Goal: Task Accomplishment & Management: Complete application form

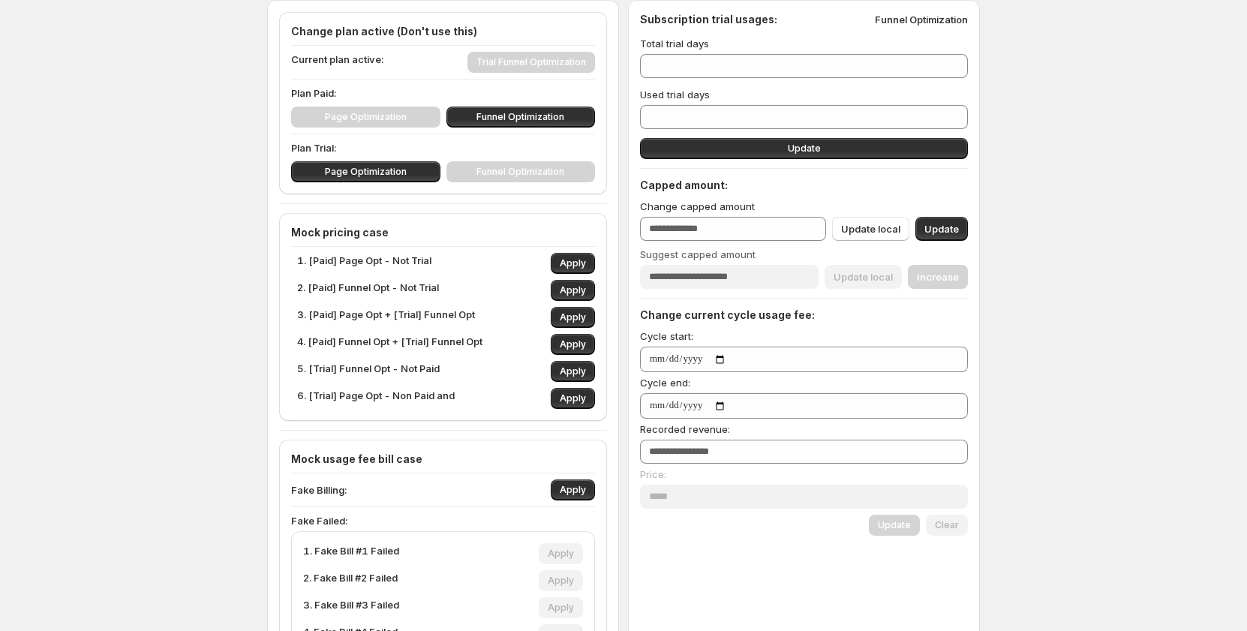
scroll to position [75, 0]
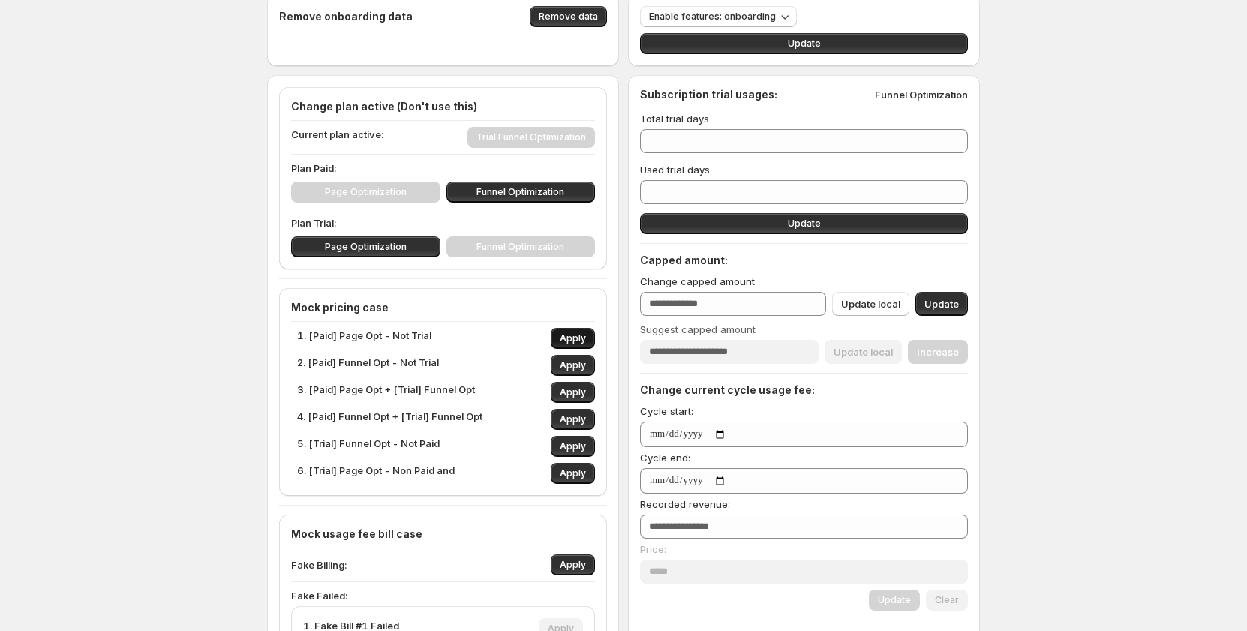
click at [583, 335] on span "Apply" at bounding box center [573, 338] width 26 height 12
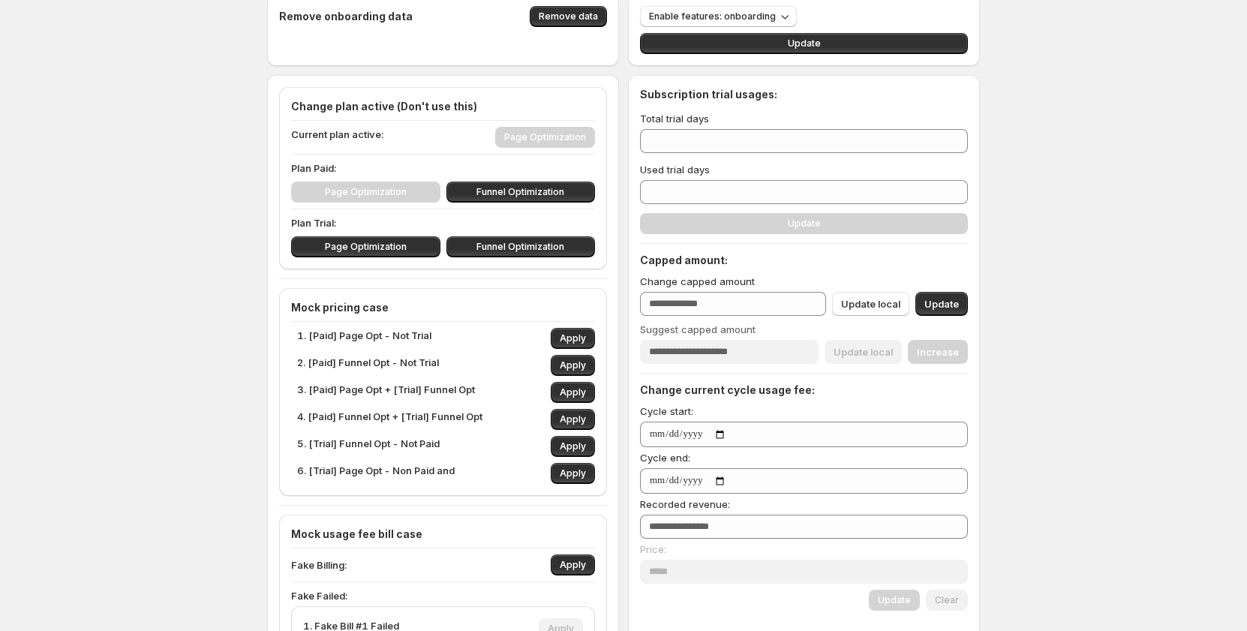
scroll to position [0, 0]
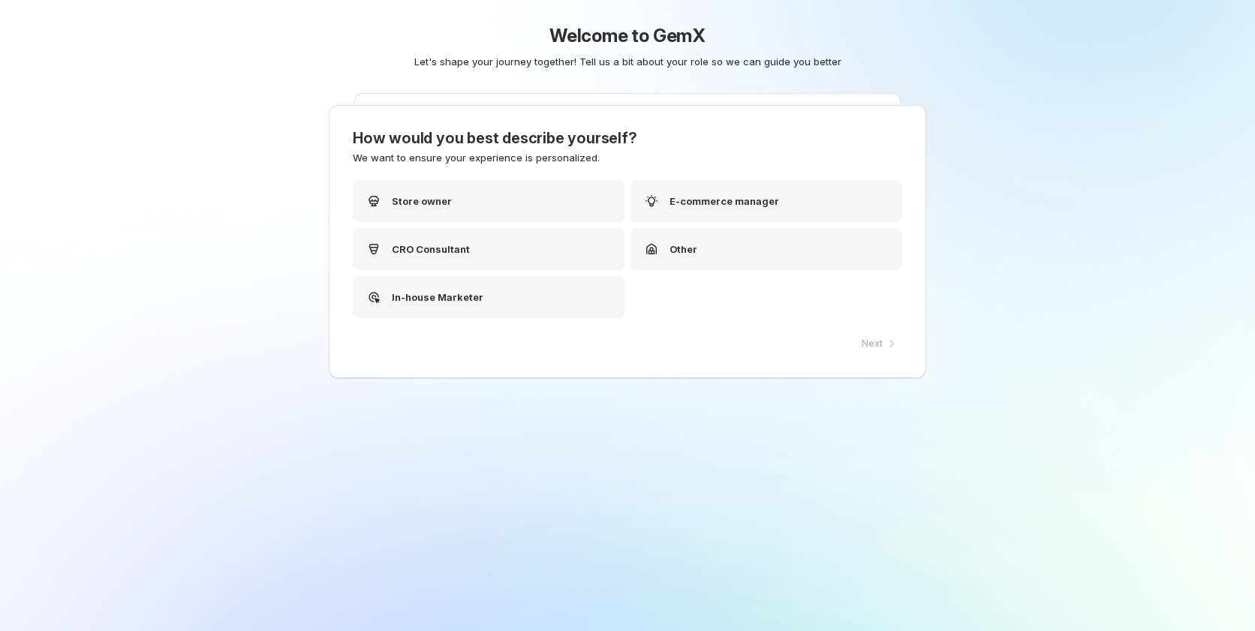
click at [523, 222] on div "Store owner E-commerce manager CRO Consultant Other In-house Marketer" at bounding box center [627, 249] width 549 height 138
click at [640, 260] on div "Other" at bounding box center [766, 249] width 272 height 42
click at [507, 248] on div "CRO Consultant" at bounding box center [489, 249] width 272 height 42
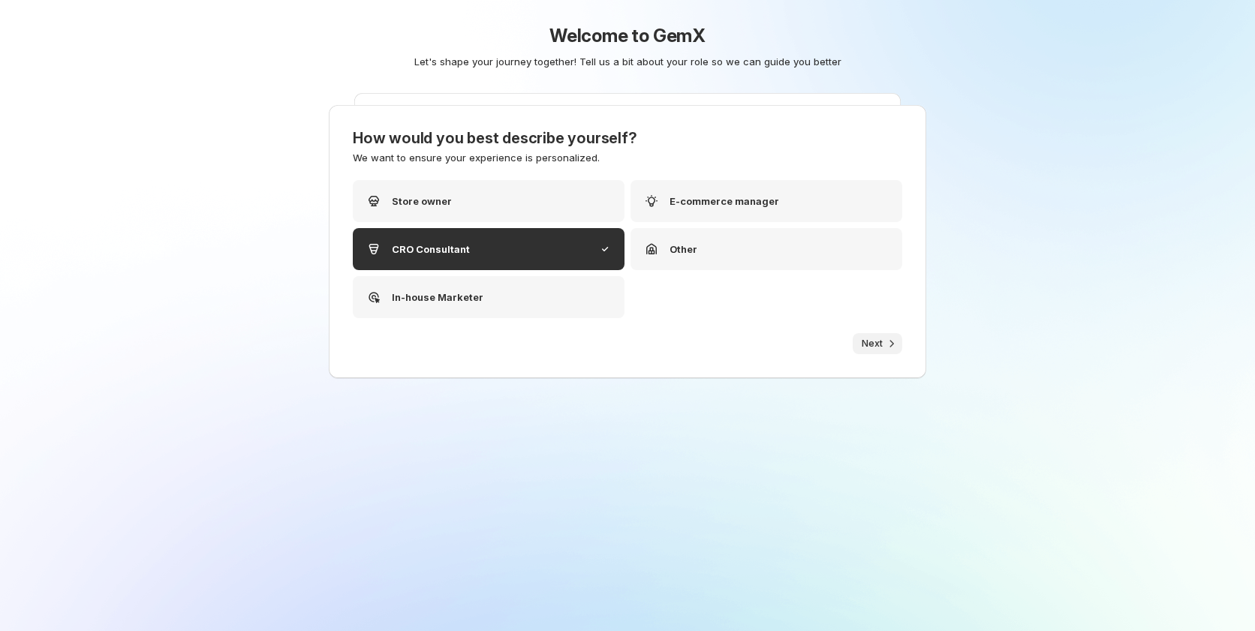
click at [870, 348] on span "Next" at bounding box center [871, 344] width 21 height 12
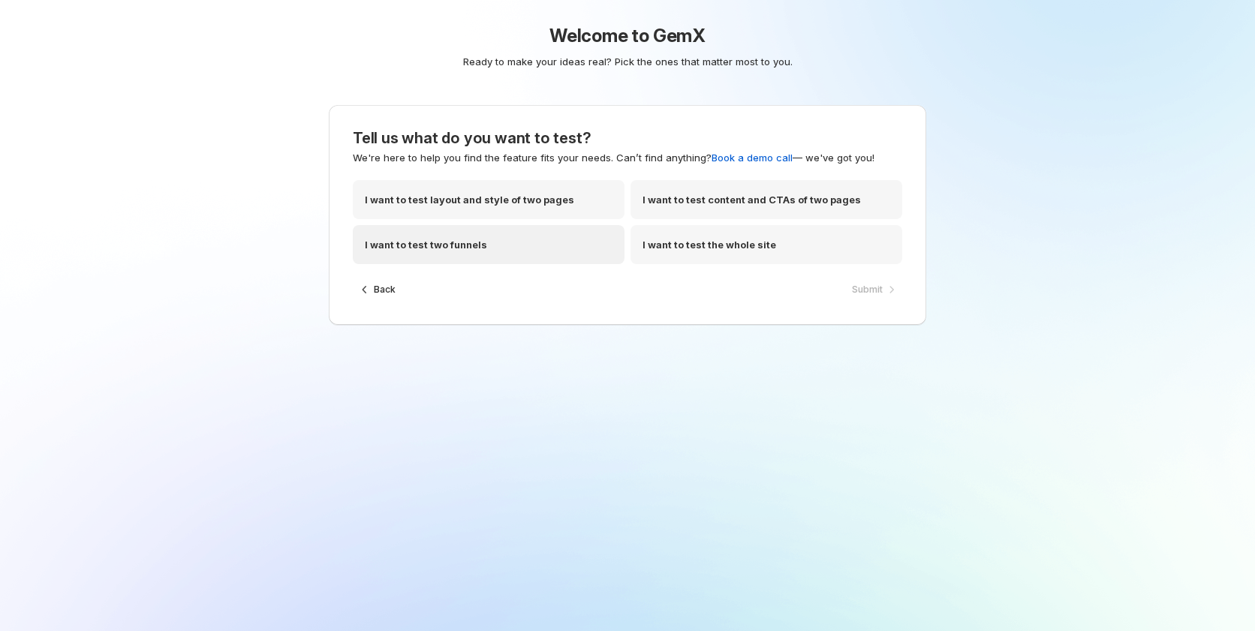
click at [529, 244] on div "I want to test two funnels" at bounding box center [489, 244] width 272 height 39
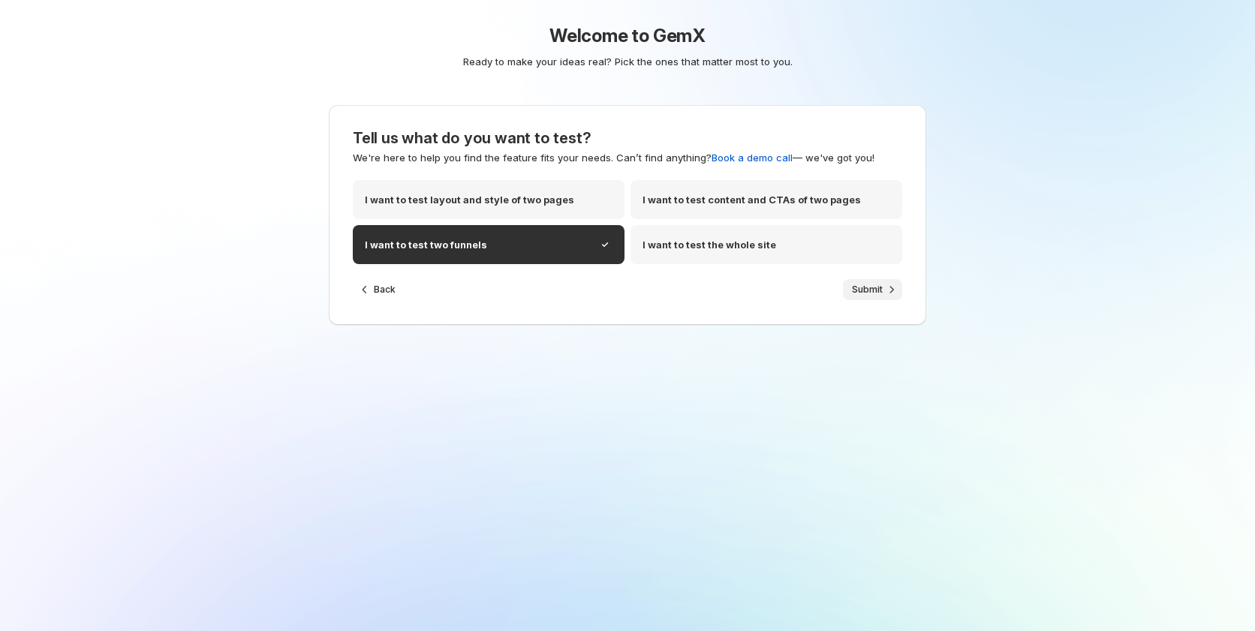
click at [875, 293] on span "Submit" at bounding box center [867, 290] width 31 height 12
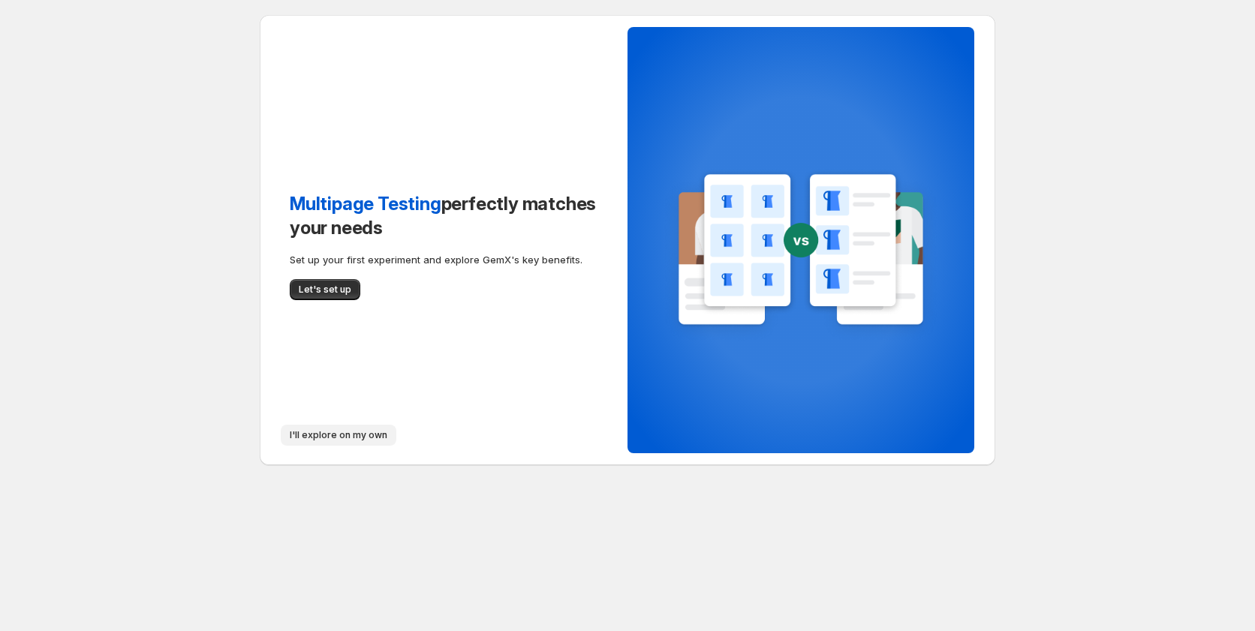
click at [315, 436] on span "I'll explore on my own" at bounding box center [339, 435] width 98 height 12
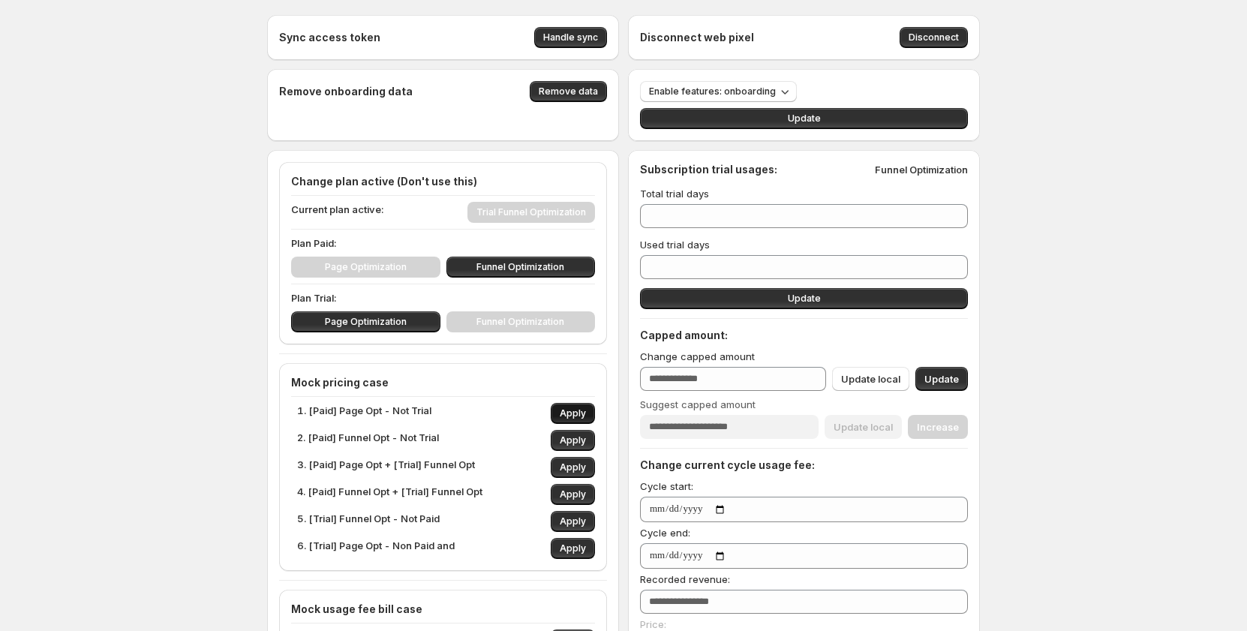
click at [585, 416] on span "Apply" at bounding box center [573, 413] width 26 height 12
